Goal: Task Accomplishment & Management: Complete application form

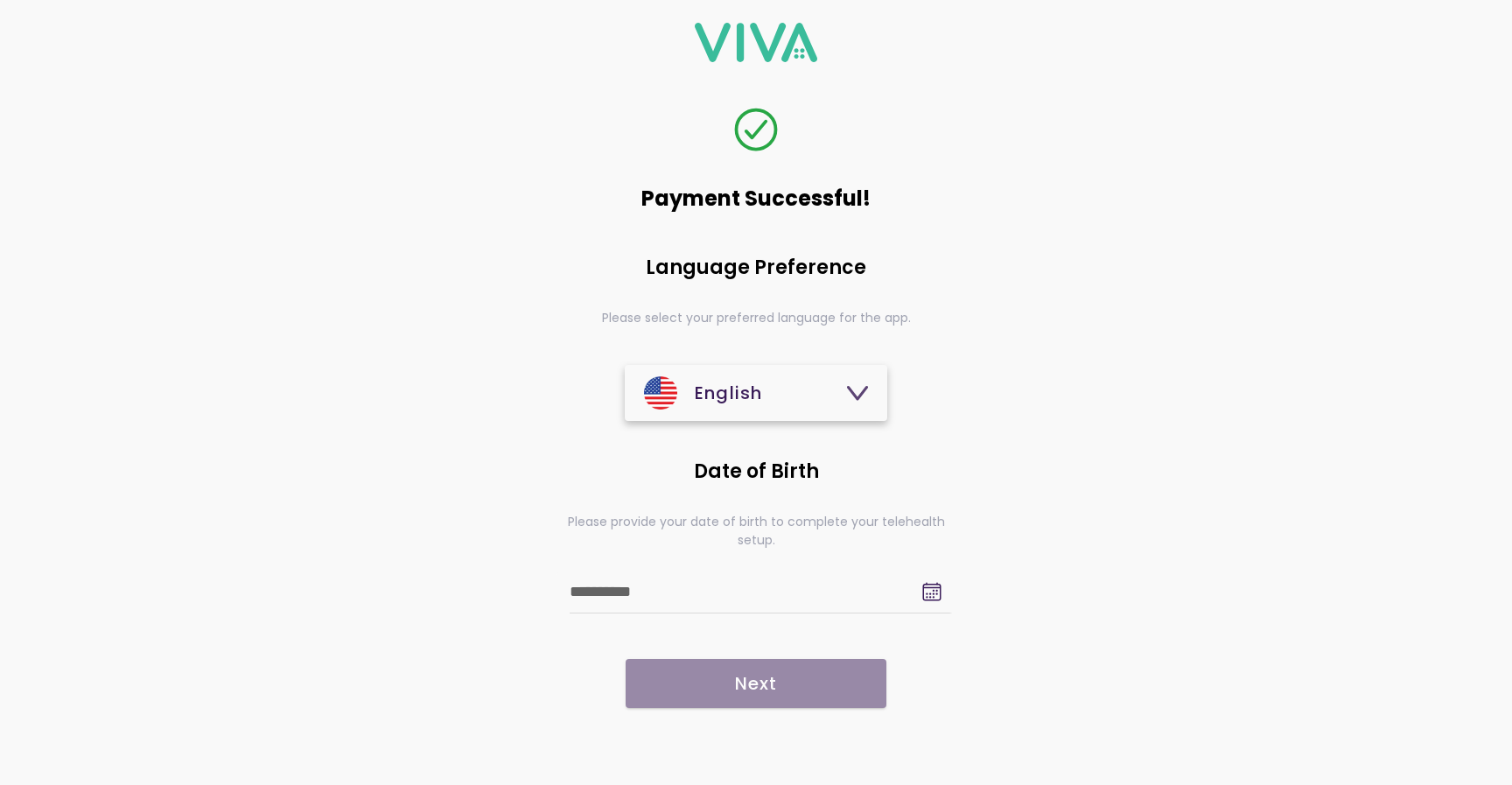
click at [934, 596] on icon at bounding box center [931, 591] width 21 height 21
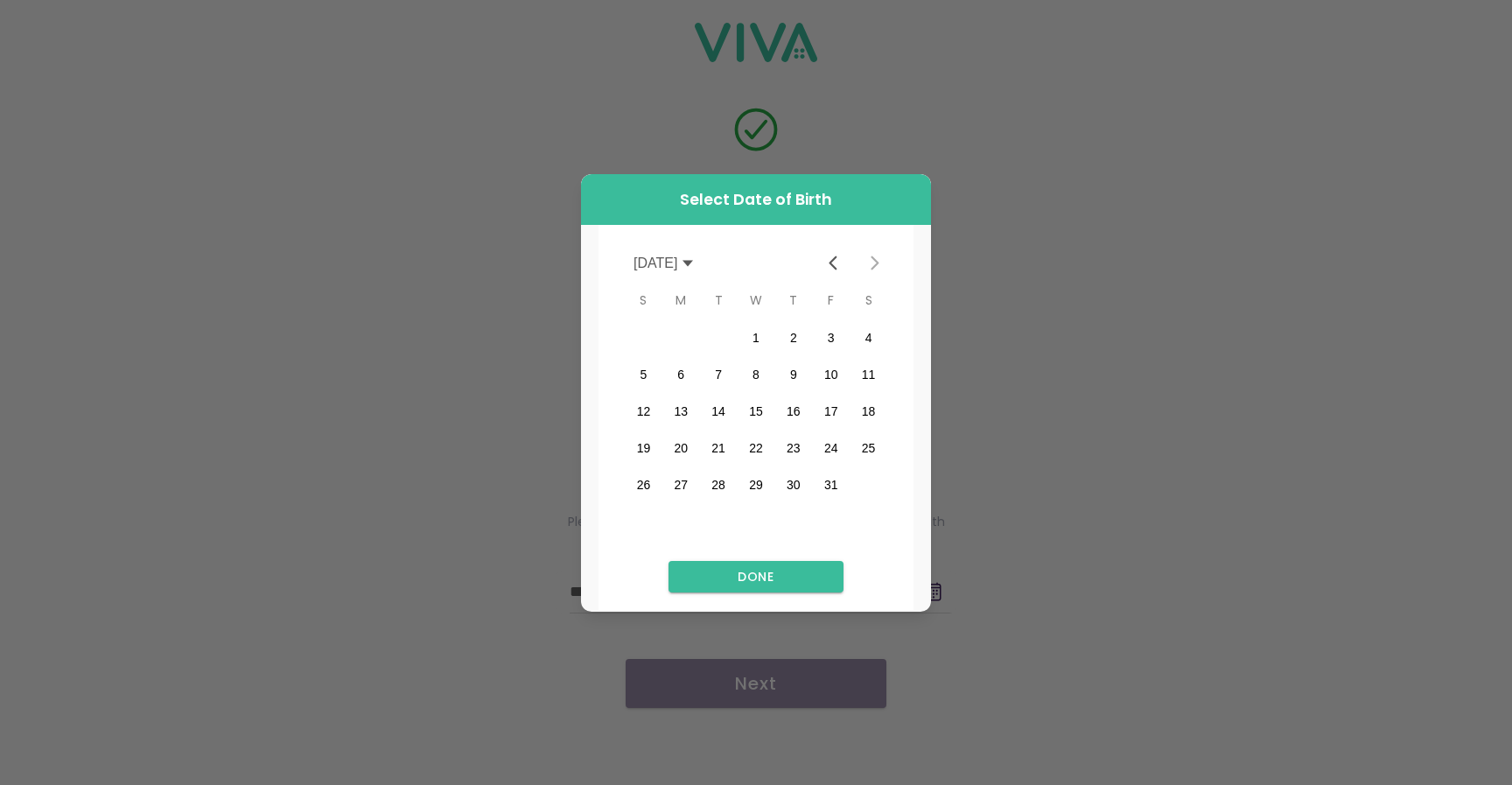
scroll to position [0, 280]
click at [864, 374] on button "8" at bounding box center [869, 374] width 37 height 37
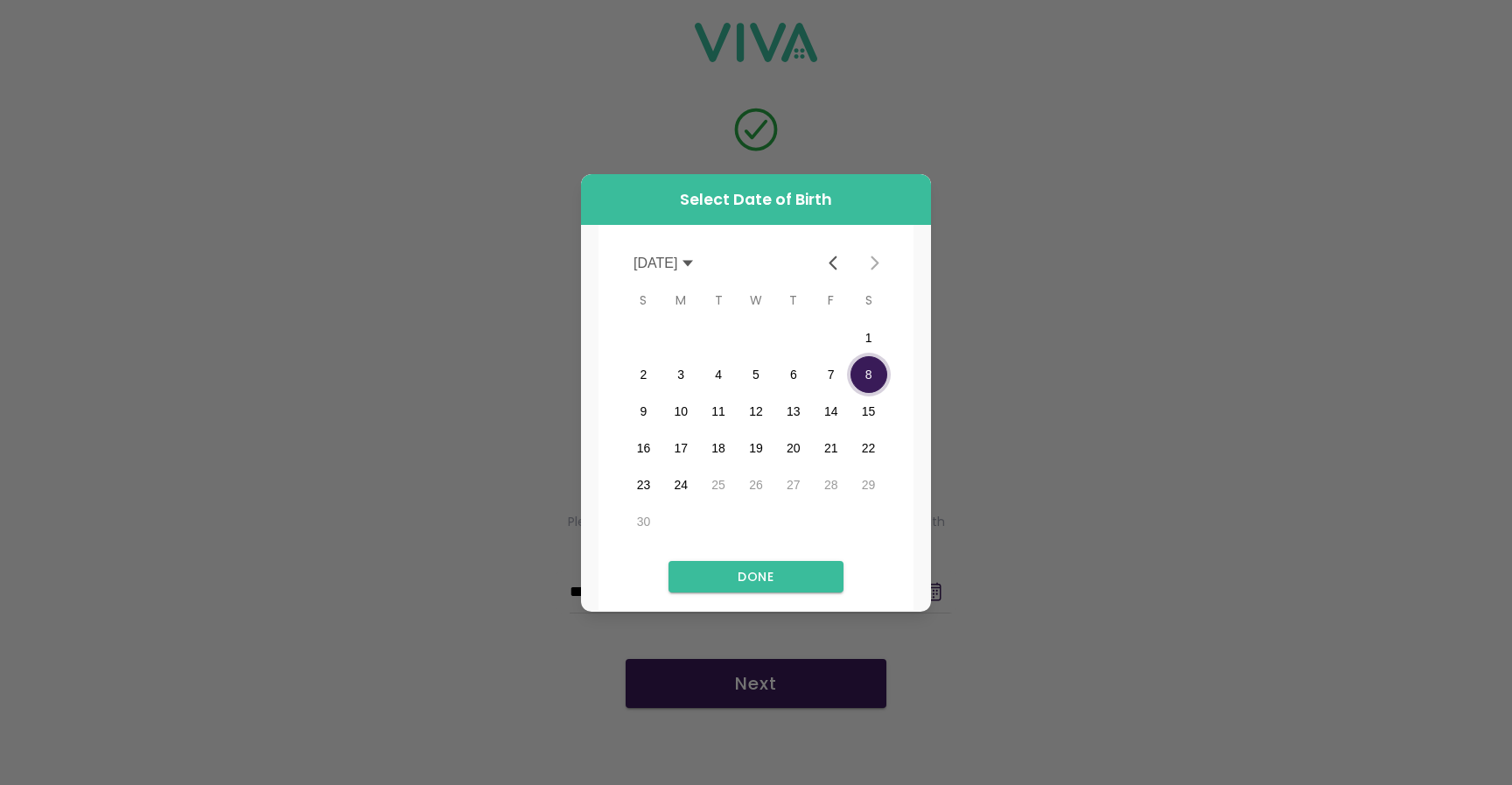
click at [693, 262] on icon at bounding box center [687, 263] width 10 height 6
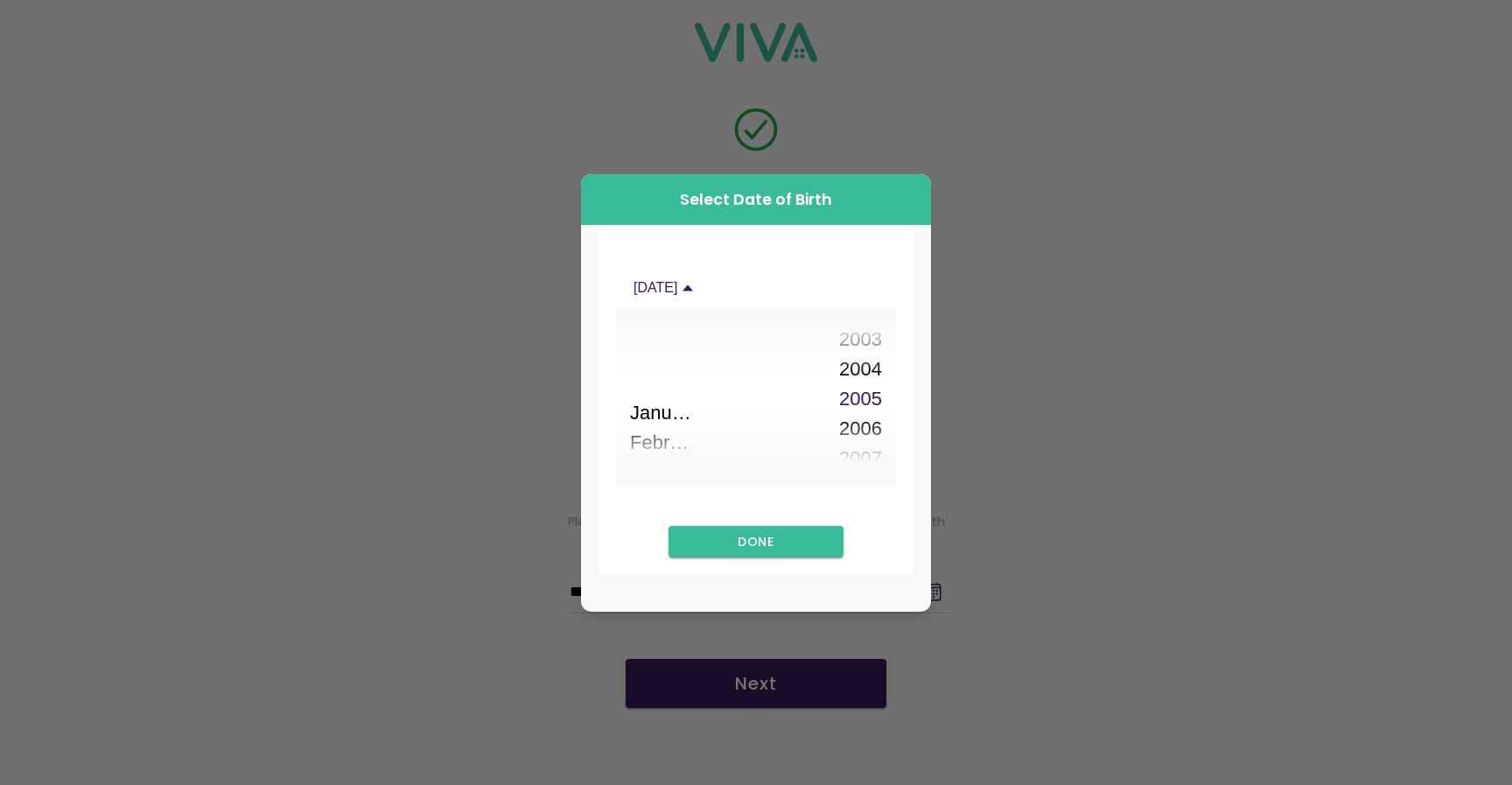
scroll to position [3883, 0]
click at [693, 430] on button "April" at bounding box center [664, 426] width 68 height 30
click at [698, 399] on button "April" at bounding box center [664, 396] width 68 height 30
click at [828, 365] on button "1991" at bounding box center [804, 366] width 155 height 30
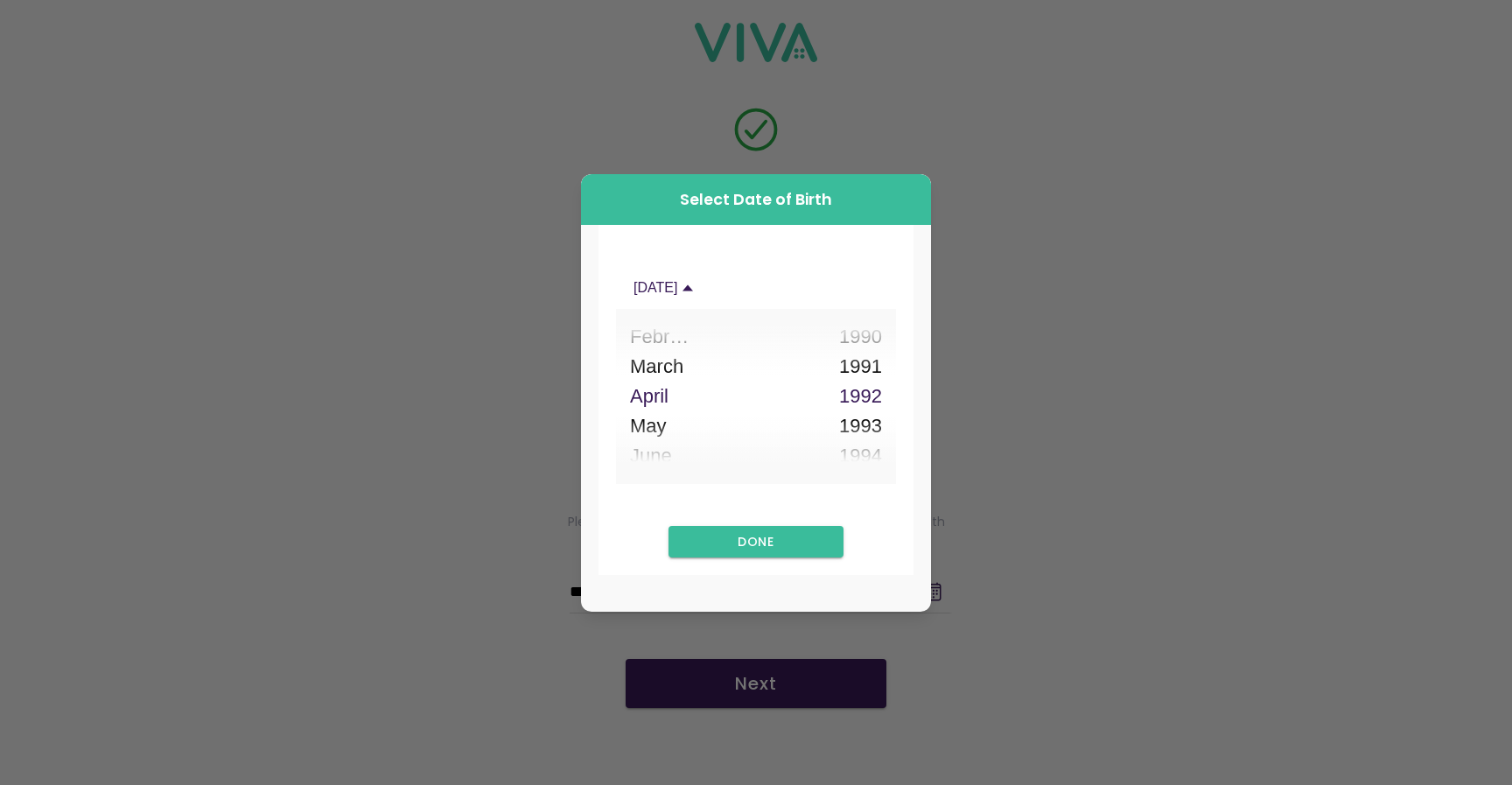
scroll to position [3466, 0]
type input "**********"
click at [695, 284] on icon at bounding box center [687, 288] width 14 height 14
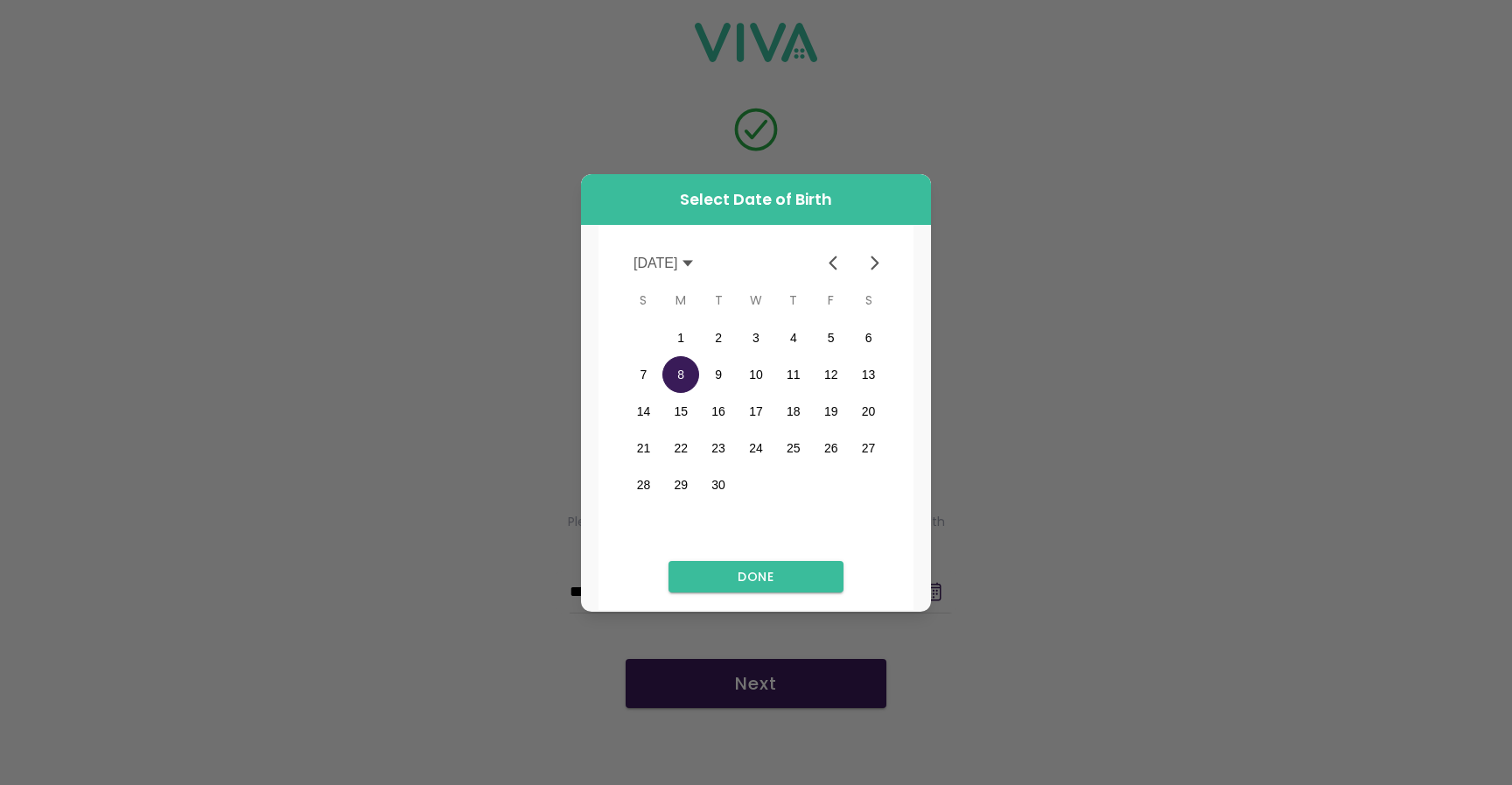
click at [0, 0] on slot "Done" at bounding box center [0, 0] width 0 height 0
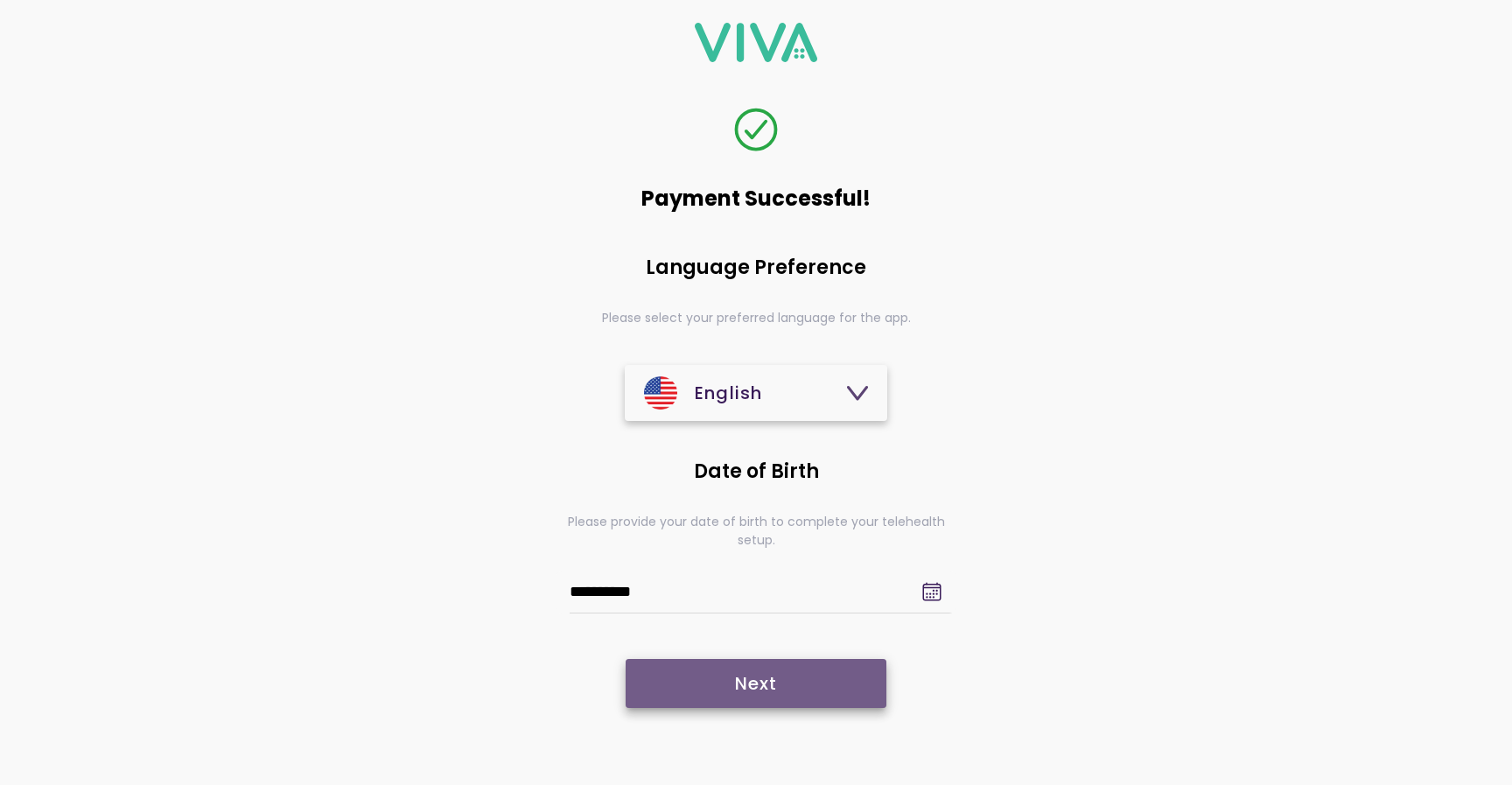
click at [0, 0] on slot "Next" at bounding box center [0, 0] width 0 height 0
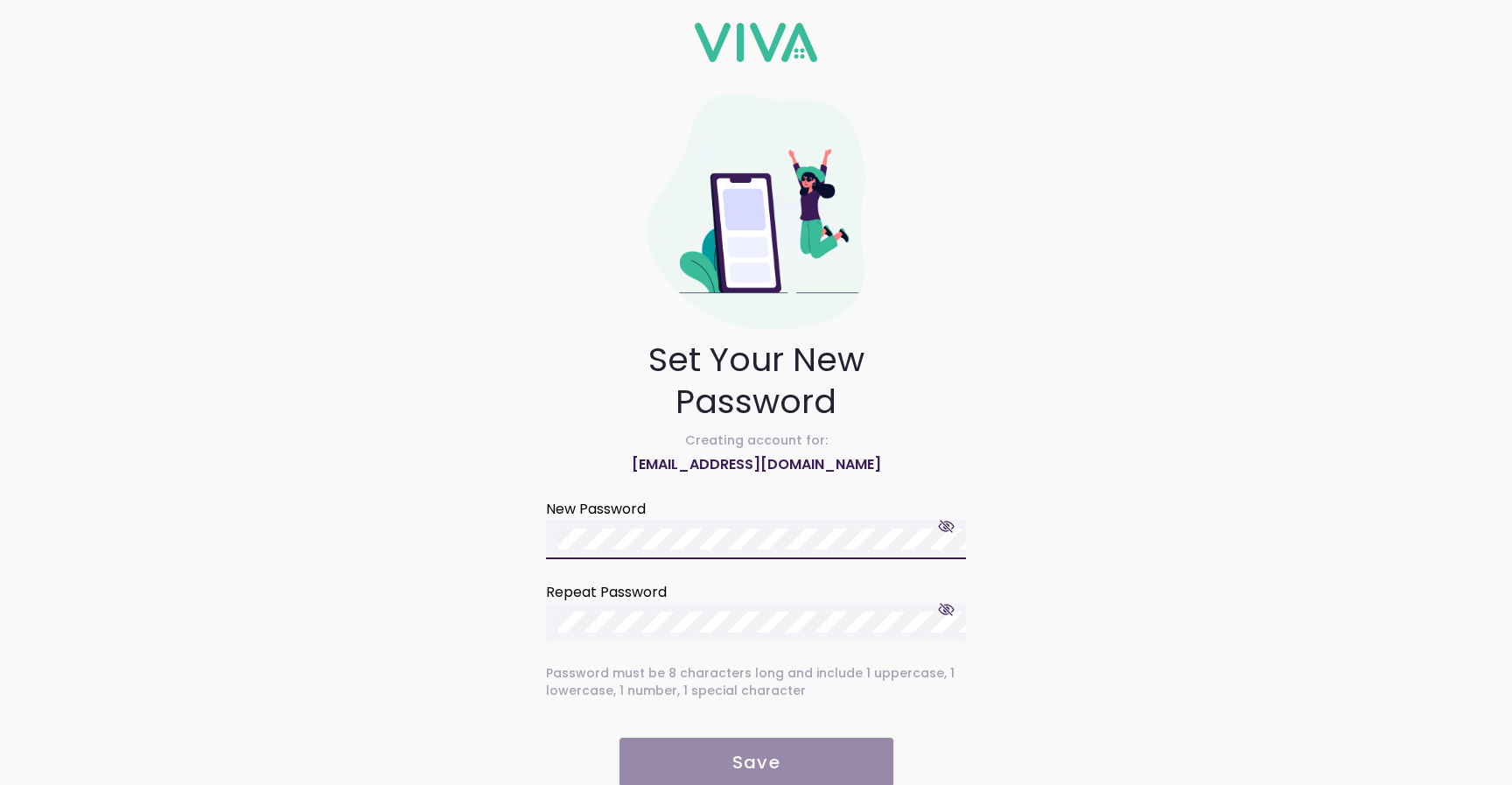
click at [693, 632] on div at bounding box center [762, 622] width 408 height 39
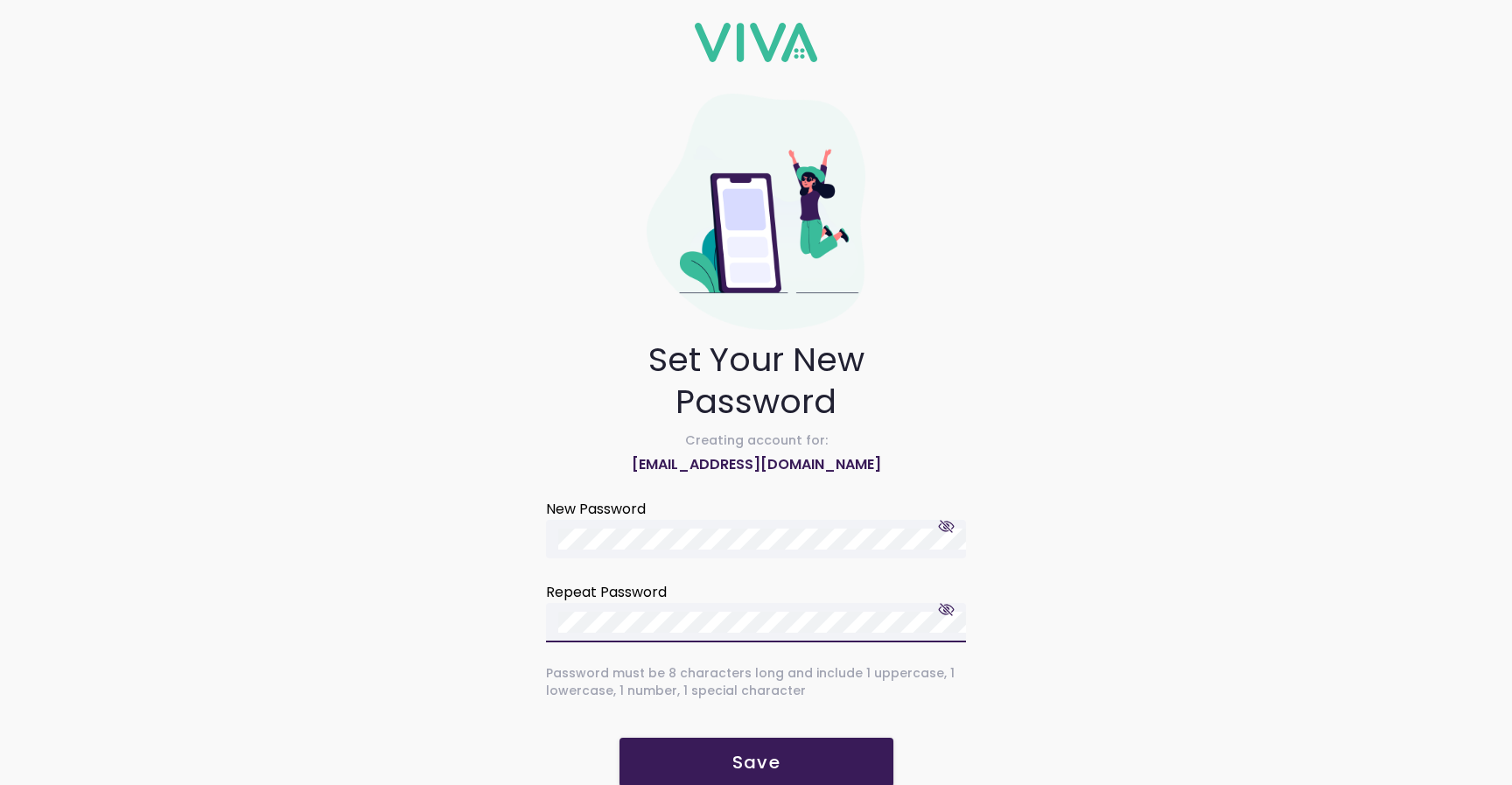
scroll to position [30, 0]
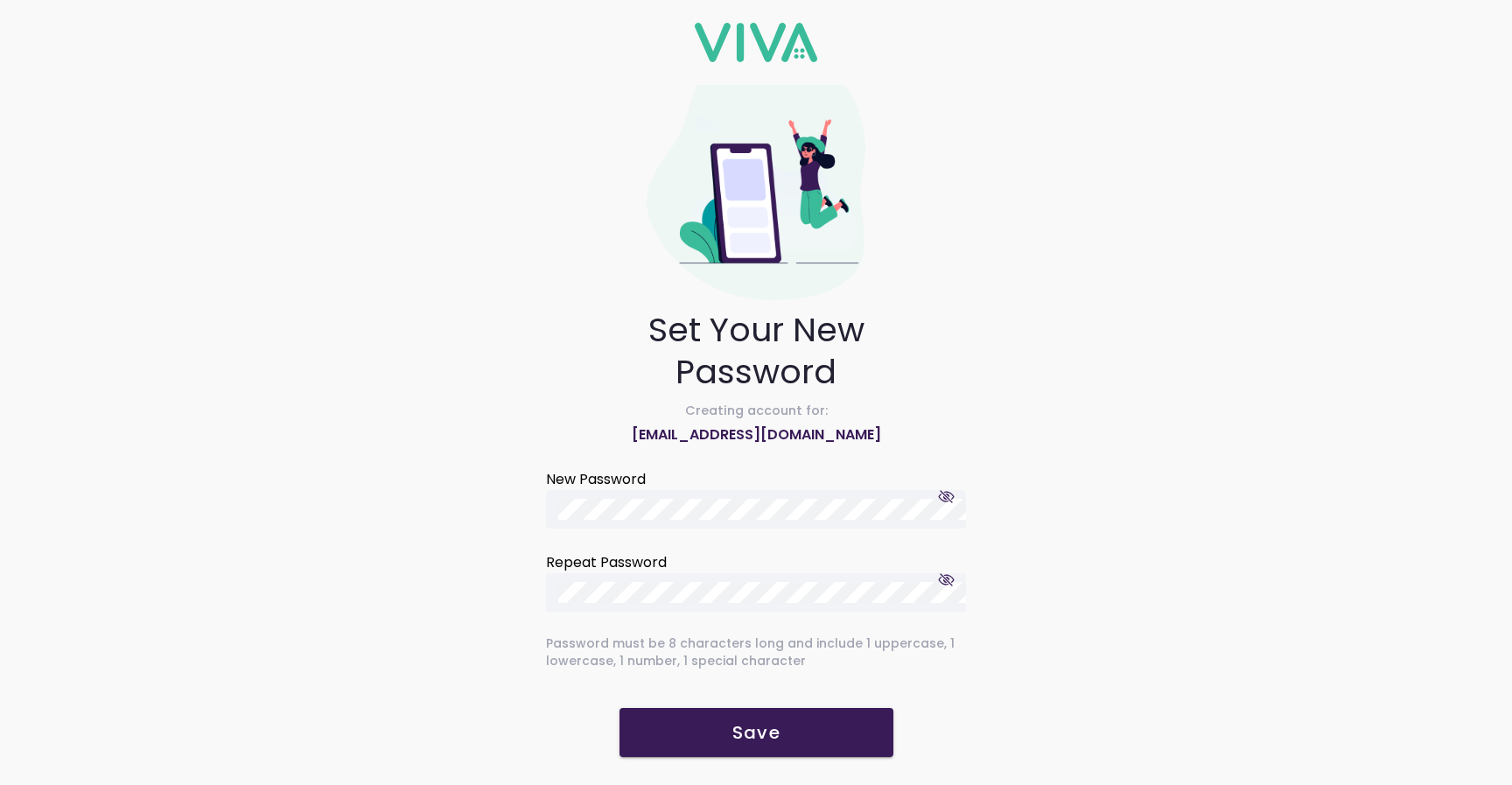
drag, startPoint x: 897, startPoint y: 438, endPoint x: 604, endPoint y: 437, distance: 293.0
click at [604, 437] on ion-col "Creating account for: zhamid123+telehealth5@gmail.com" at bounding box center [756, 423] width 429 height 53
copy ion-text "[EMAIL_ADDRESS][DOMAIN_NAME]"
click at [707, 727] on span "Save" at bounding box center [756, 731] width 239 height 18
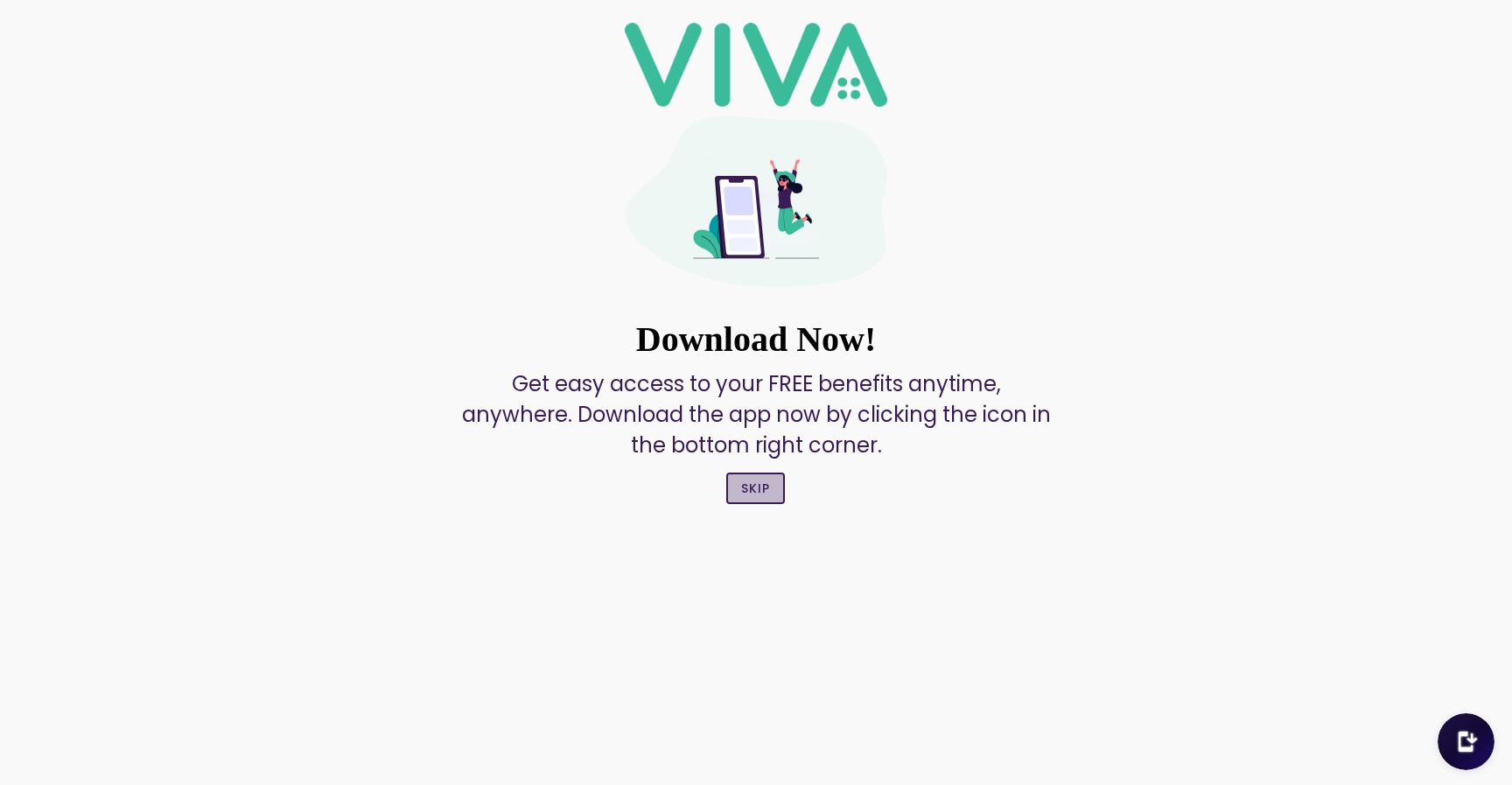
click at [0, 0] on slot "Skip" at bounding box center [0, 0] width 0 height 0
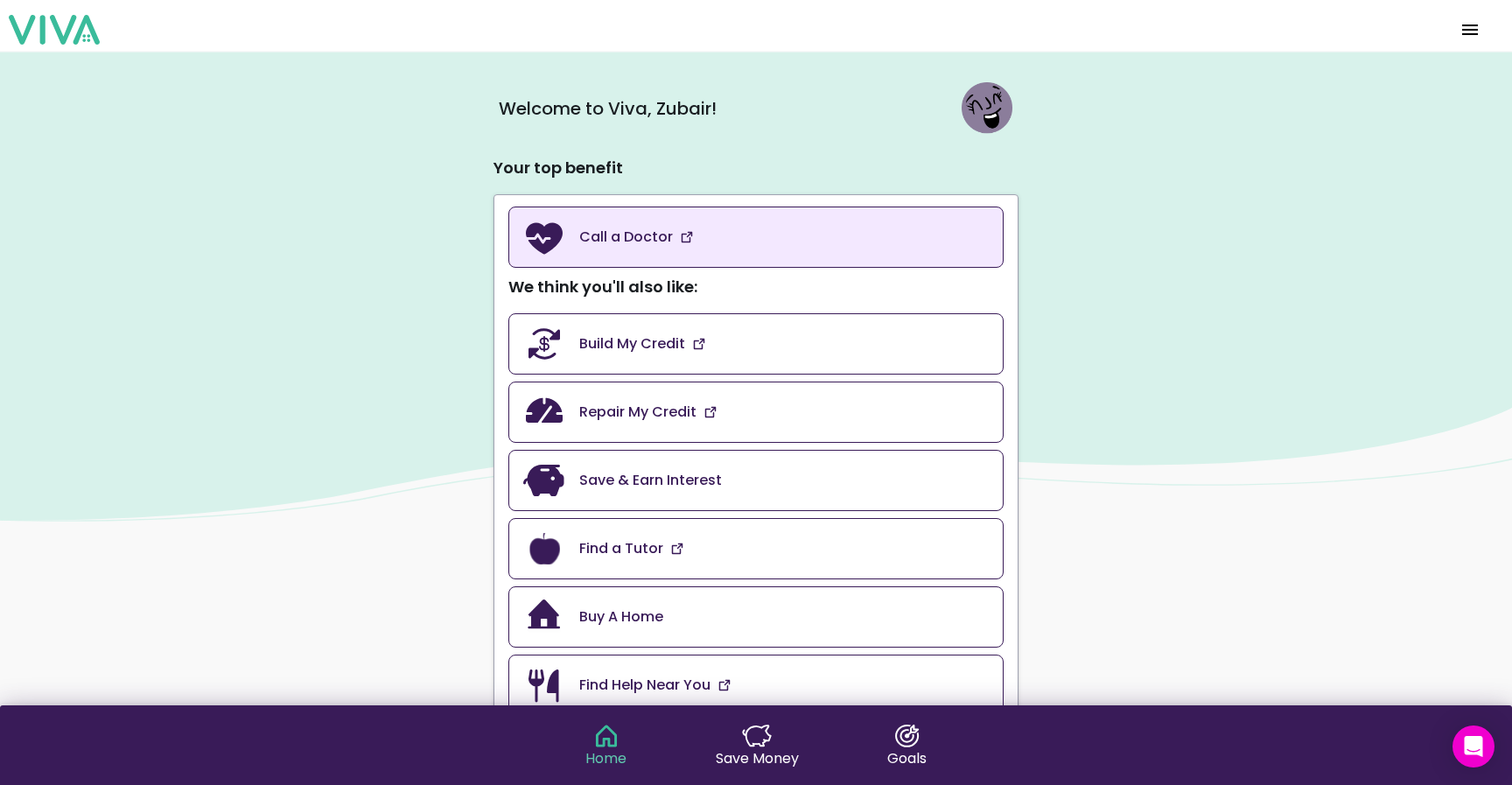
click at [786, 244] on link "Call a Doctor" at bounding box center [756, 237] width 495 height 61
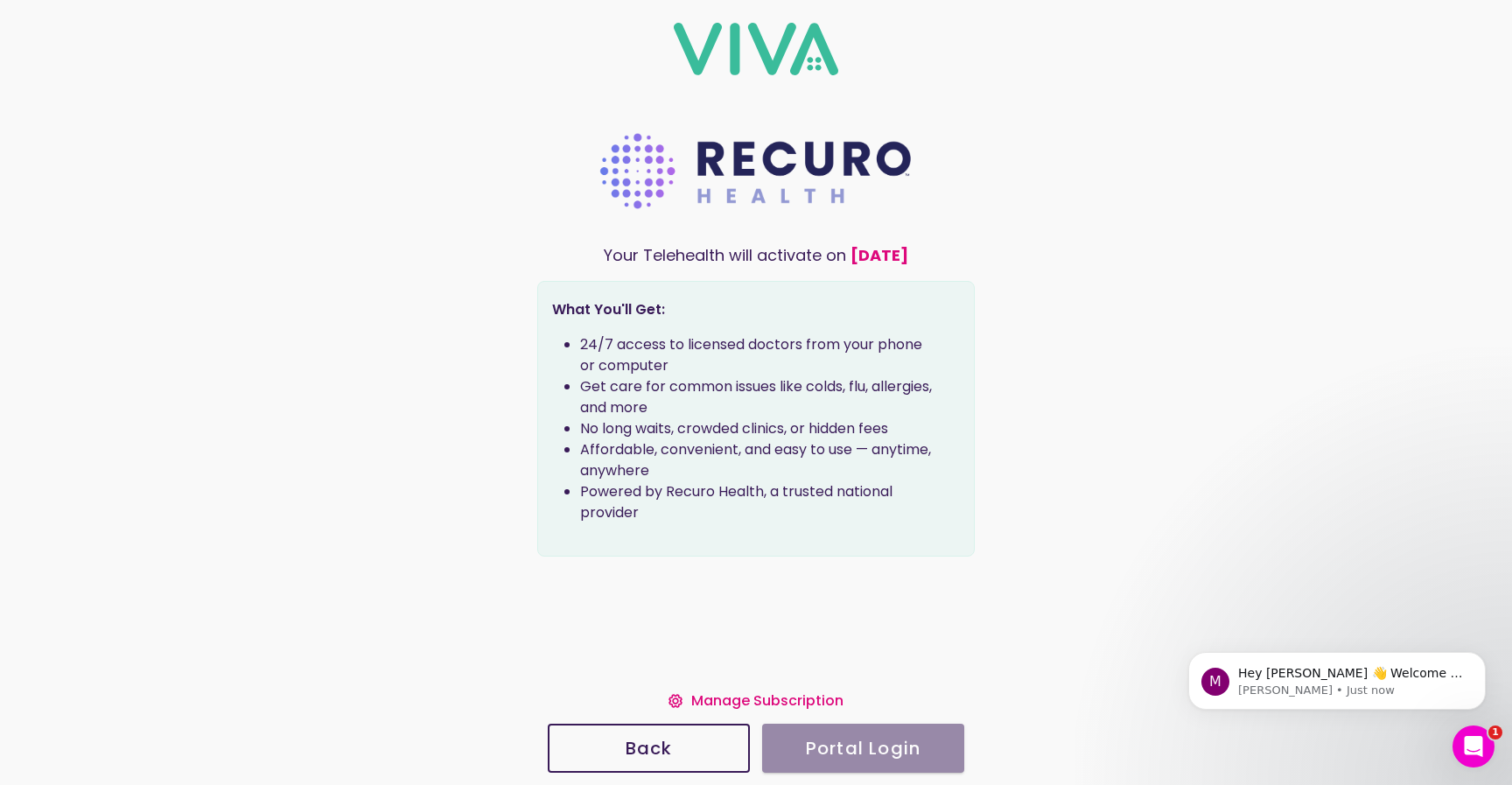
click at [690, 755] on span "Back" at bounding box center [648, 747] width 164 height 18
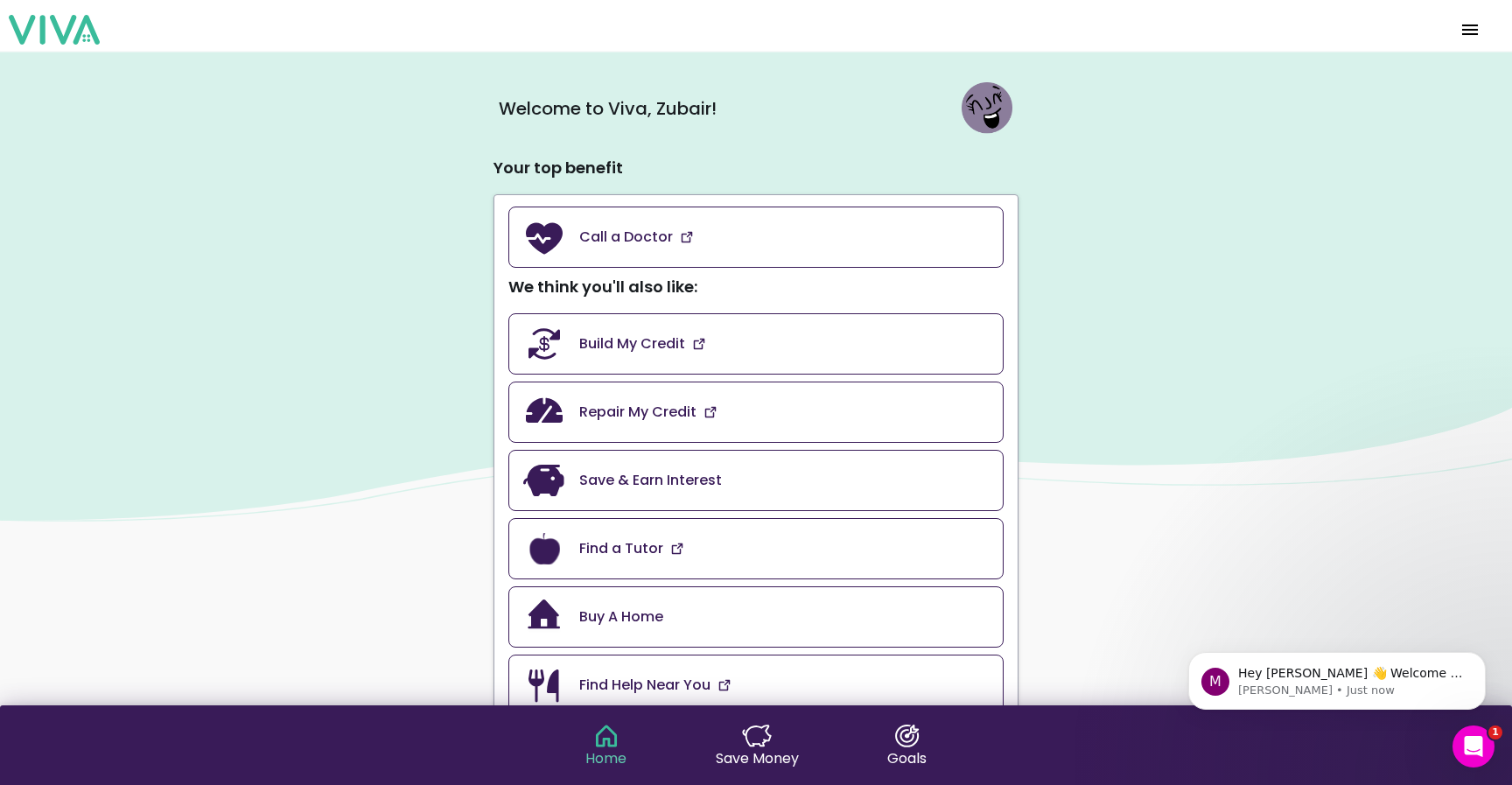
click at [710, 259] on link "Call a Doctor" at bounding box center [756, 237] width 495 height 61
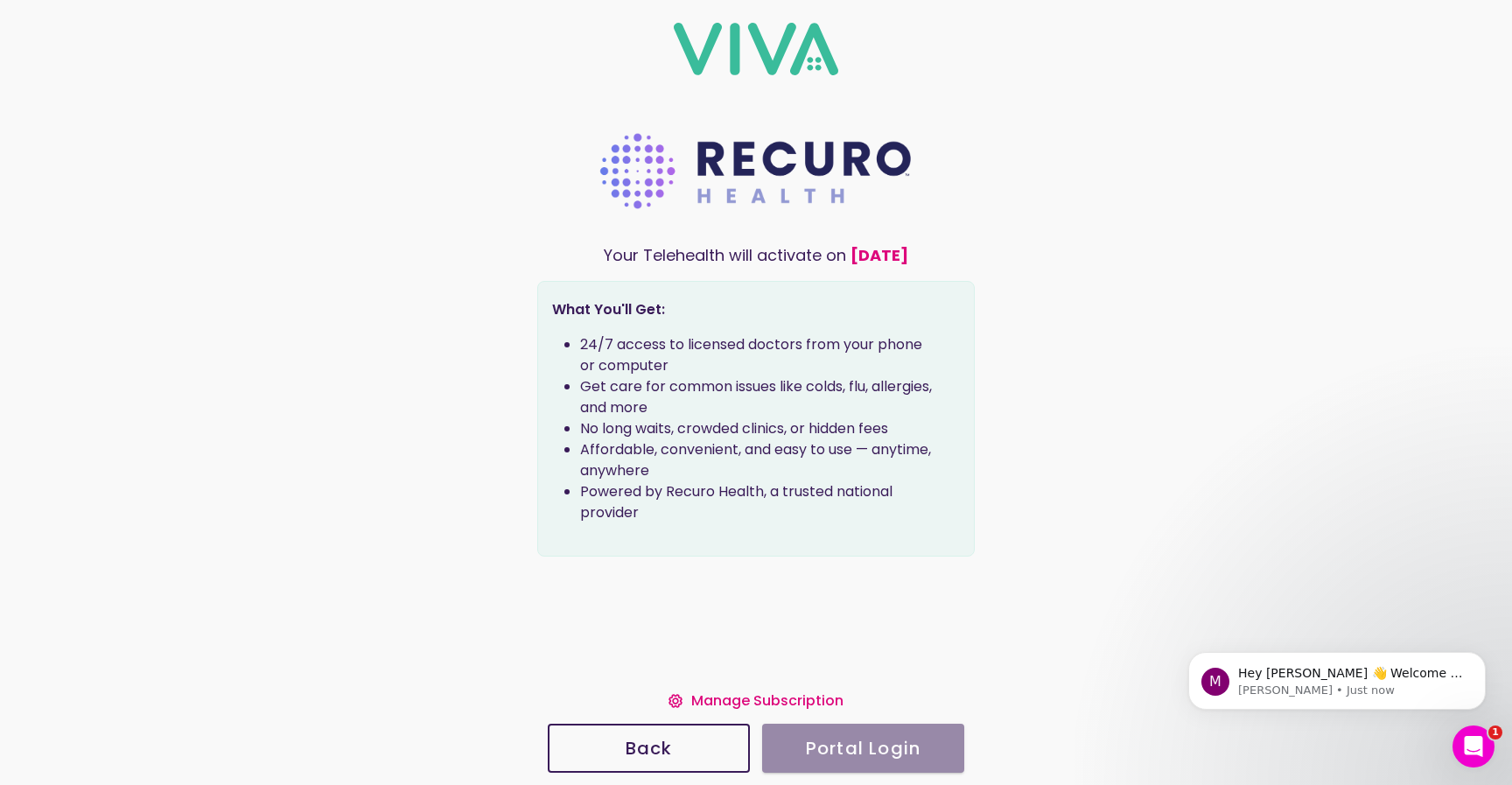
click at [0, 0] on slot "Manage Subscription" at bounding box center [0, 0] width 0 height 0
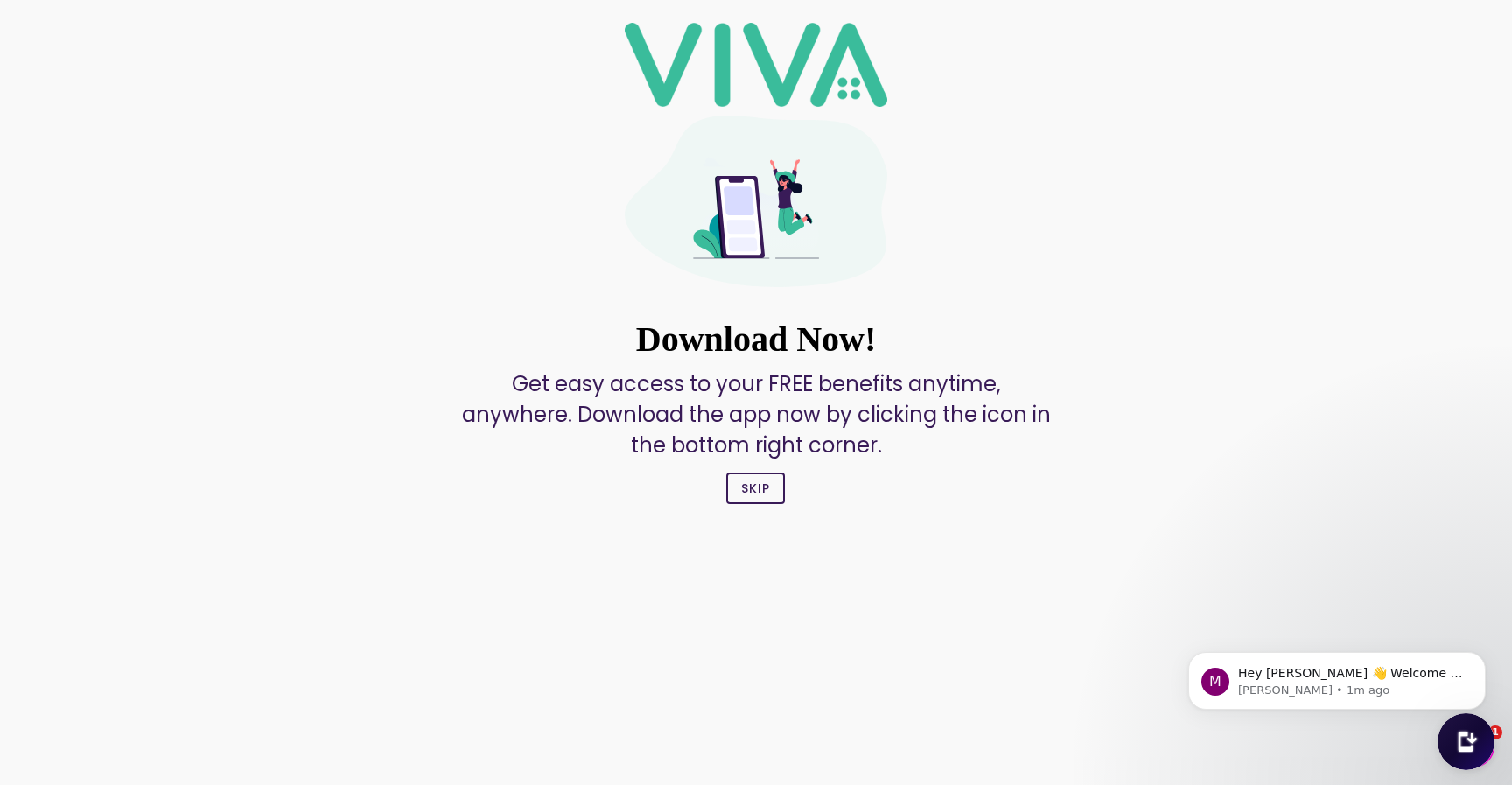
click at [761, 500] on button "Skip" at bounding box center [755, 488] width 58 height 31
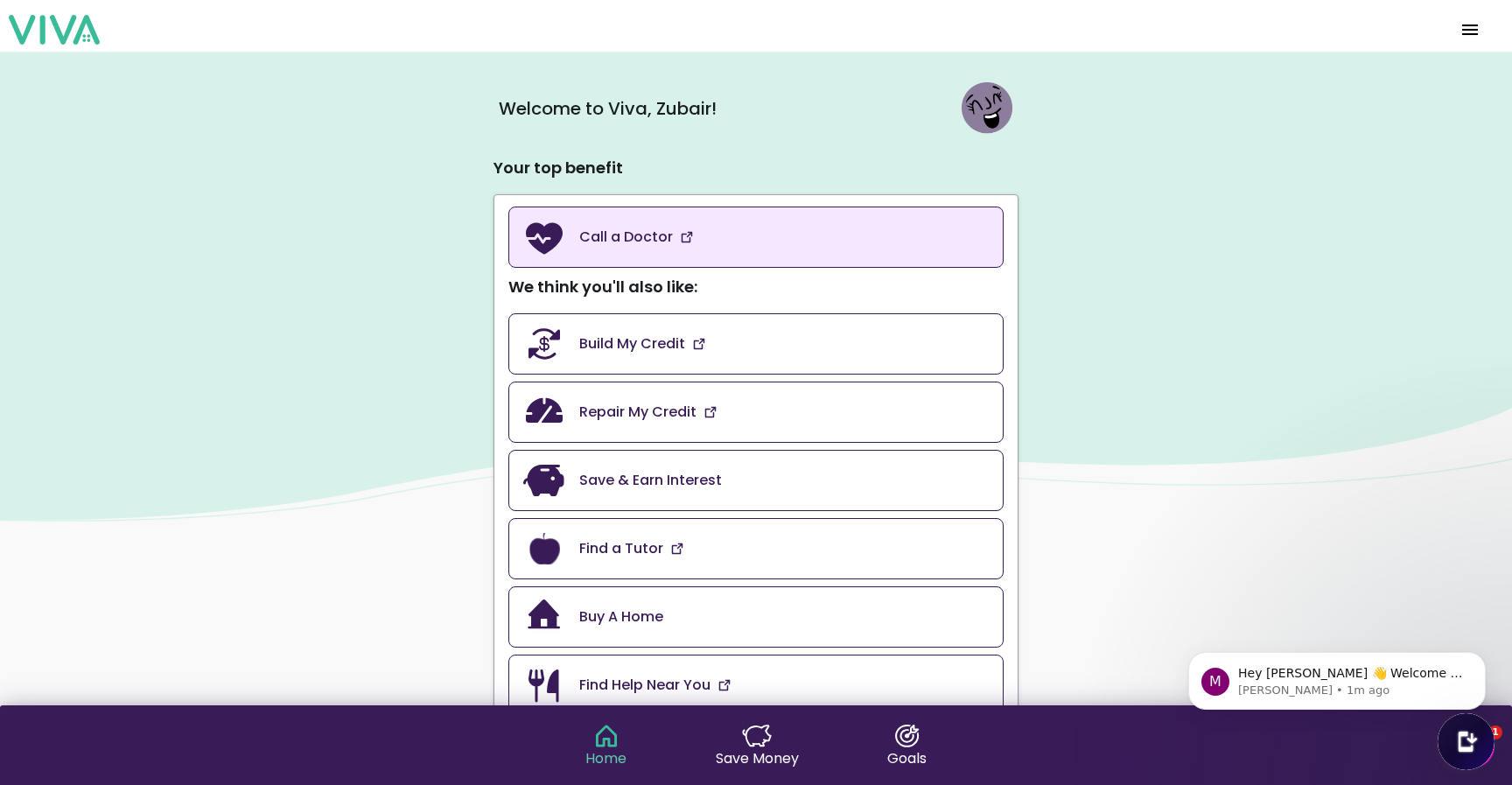
click at [0, 0] on slot "Call a Doctor" at bounding box center [0, 0] width 0 height 0
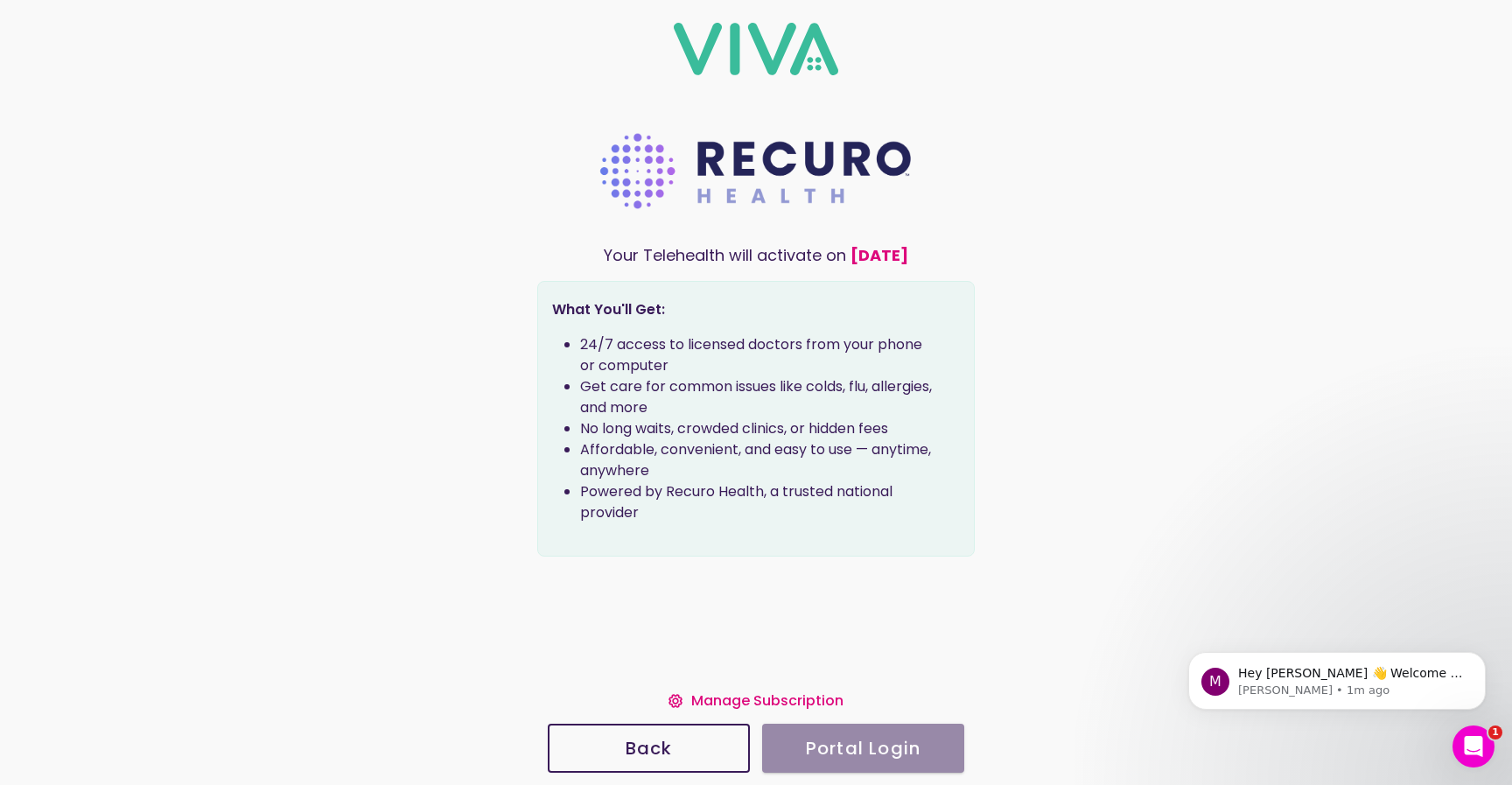
click at [0, 0] on slot "Manage Subscription" at bounding box center [0, 0] width 0 height 0
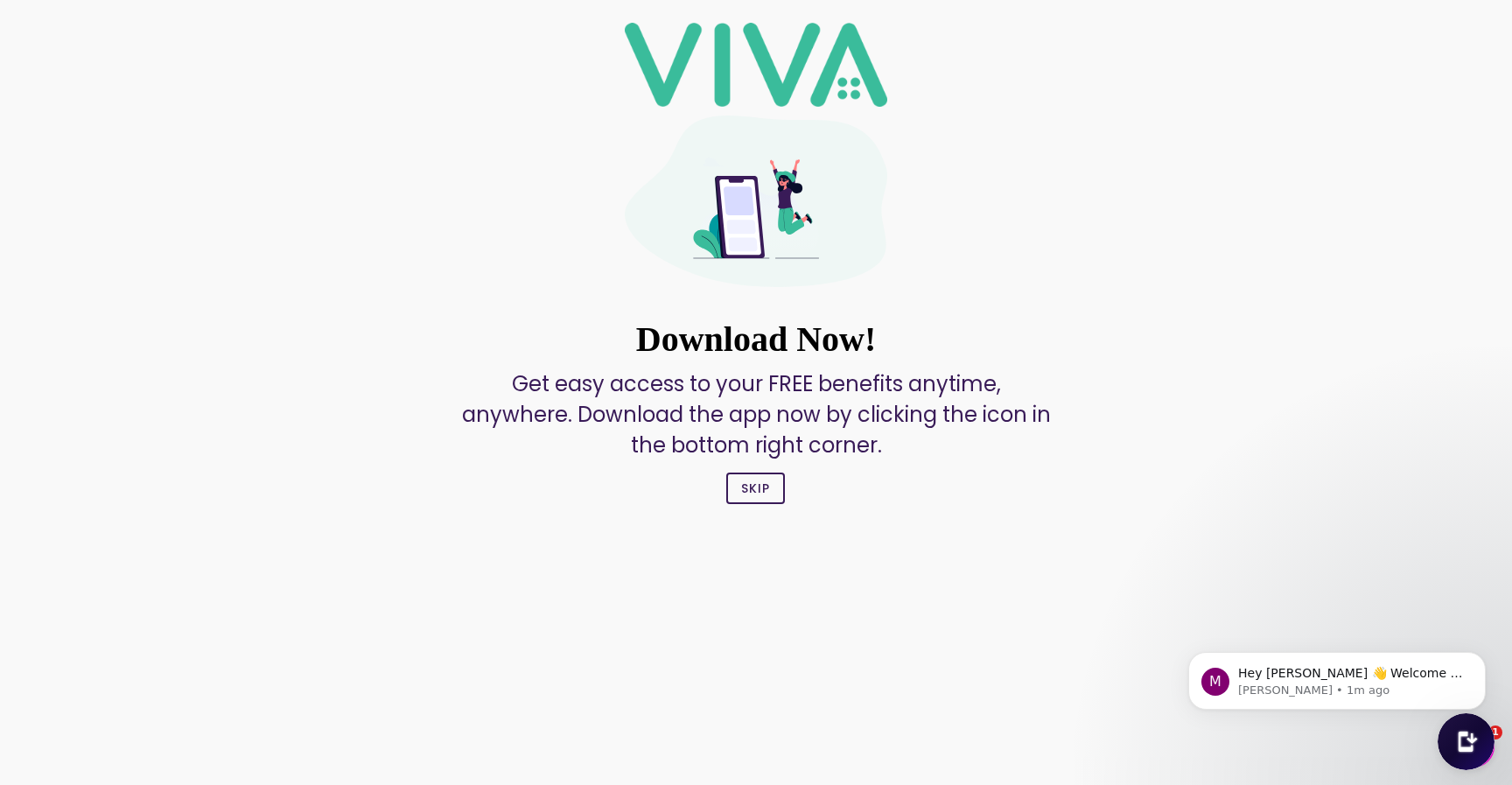
click at [0, 0] on slot "Skip" at bounding box center [0, 0] width 0 height 0
